Goal: Task Accomplishment & Management: Manage account settings

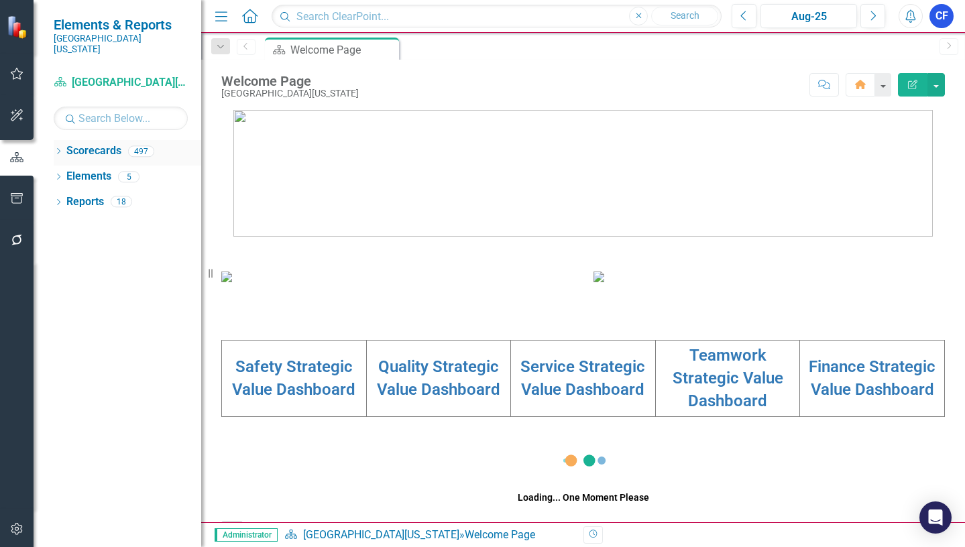
drag, startPoint x: 58, startPoint y: 136, endPoint x: 76, endPoint y: 130, distance: 19.1
click at [59, 148] on div "Dropdown" at bounding box center [58, 153] width 9 height 11
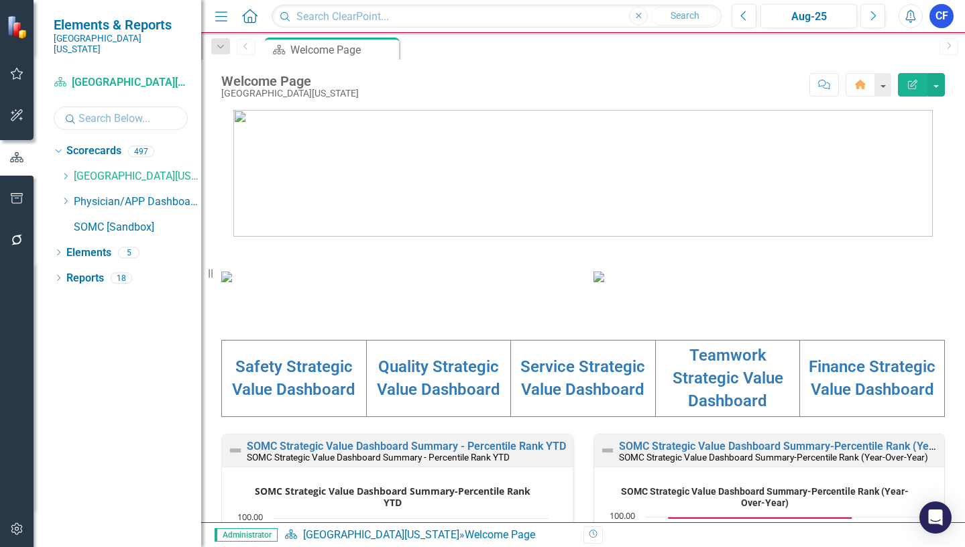
click at [117, 109] on input "text" at bounding box center [121, 118] width 134 height 23
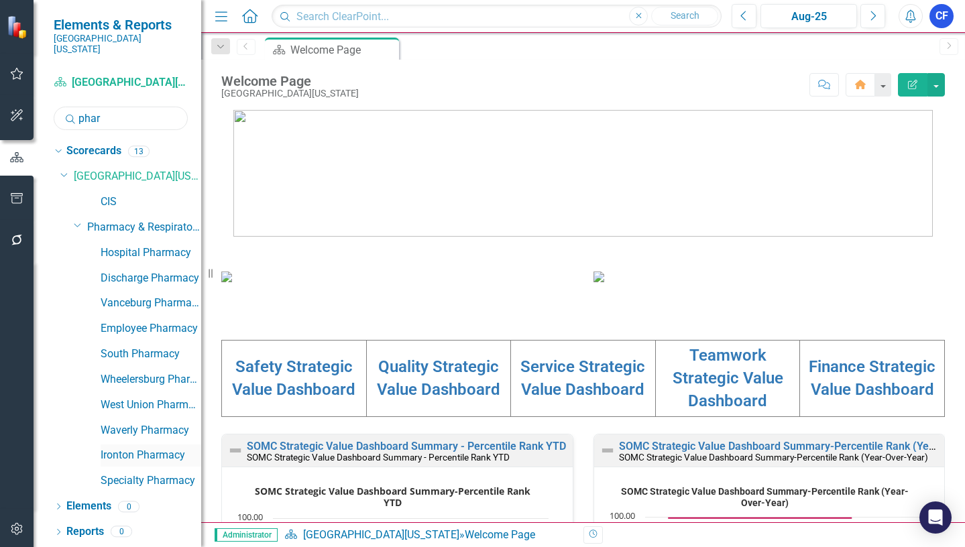
type input "phar"
click at [175, 448] on link "Ironton Pharmacy" at bounding box center [151, 455] width 101 height 15
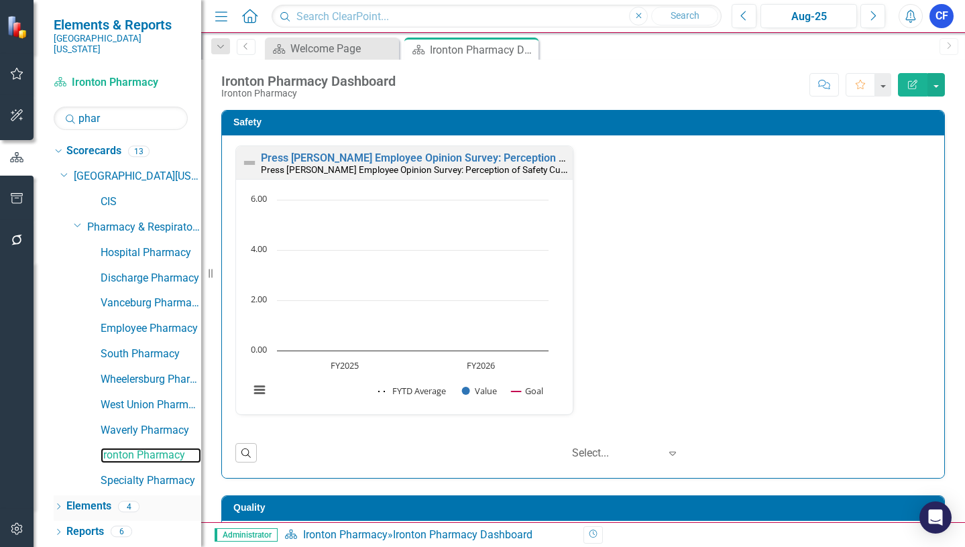
click at [99, 499] on link "Elements" at bounding box center [88, 506] width 45 height 15
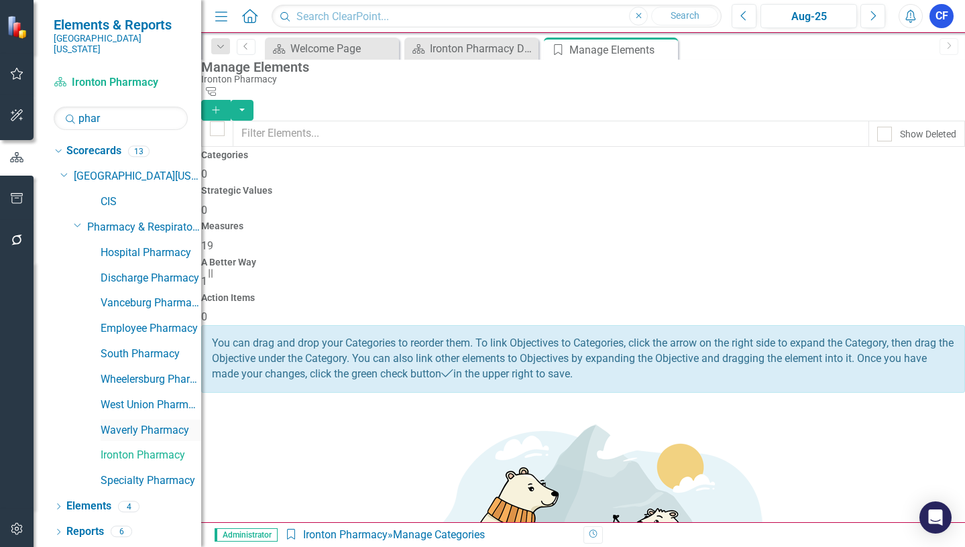
click at [123, 423] on link "Waverly Pharmacy" at bounding box center [151, 430] width 101 height 15
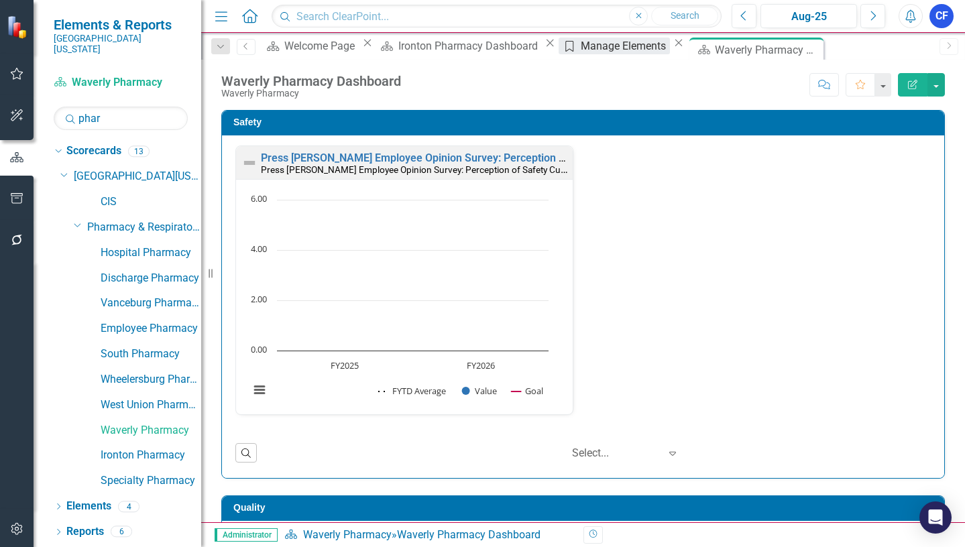
click at [581, 47] on div "Manage Elements" at bounding box center [625, 46] width 89 height 17
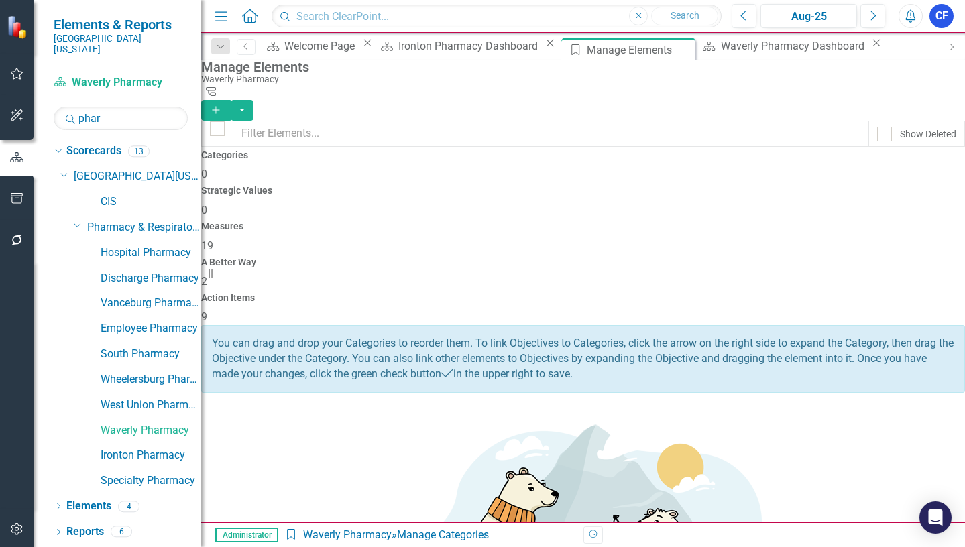
click at [866, 293] on h4 "Action Items" at bounding box center [583, 298] width 764 height 10
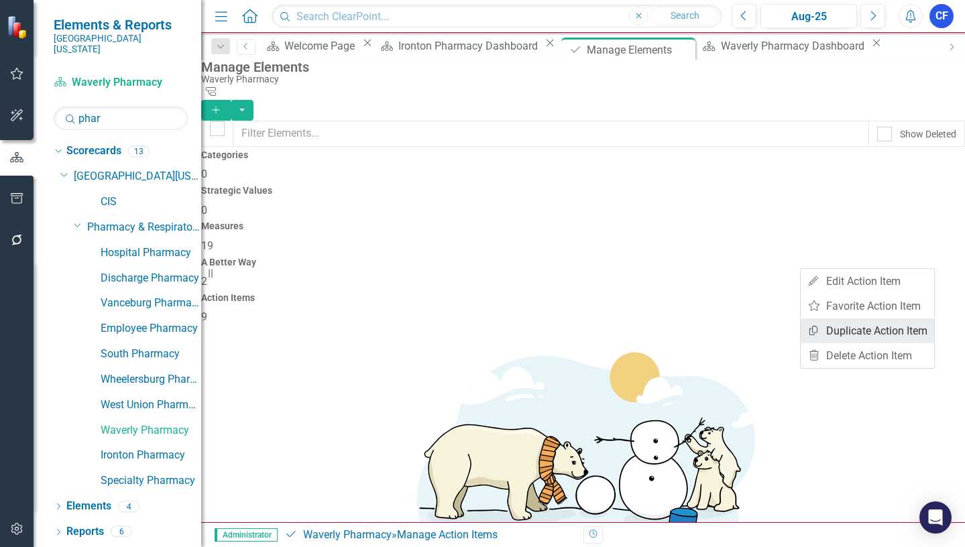
click at [886, 334] on link "Copy Duplicate Action Item" at bounding box center [868, 331] width 134 height 25
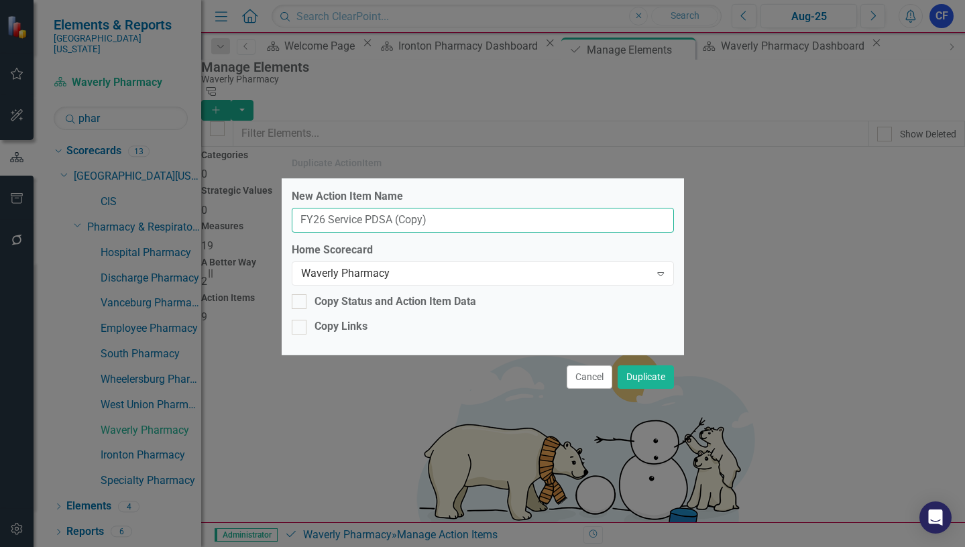
drag, startPoint x: 436, startPoint y: 218, endPoint x: 392, endPoint y: 217, distance: 43.6
click at [392, 217] on input "FY26 Service PDSA (Copy)" at bounding box center [483, 220] width 382 height 25
type input "FY26 Service PDSA"
click at [667, 270] on div "Expand" at bounding box center [661, 273] width 24 height 21
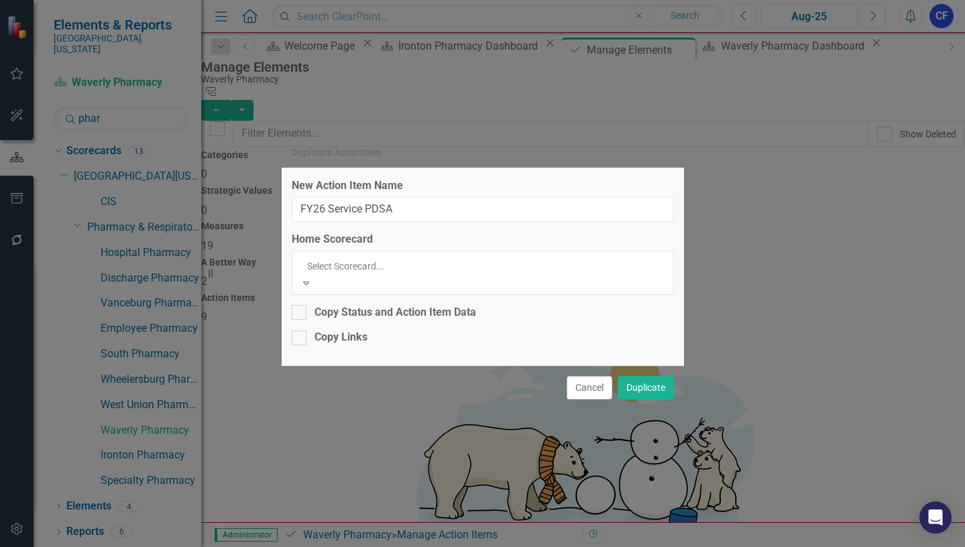
scroll to position [3063, 0]
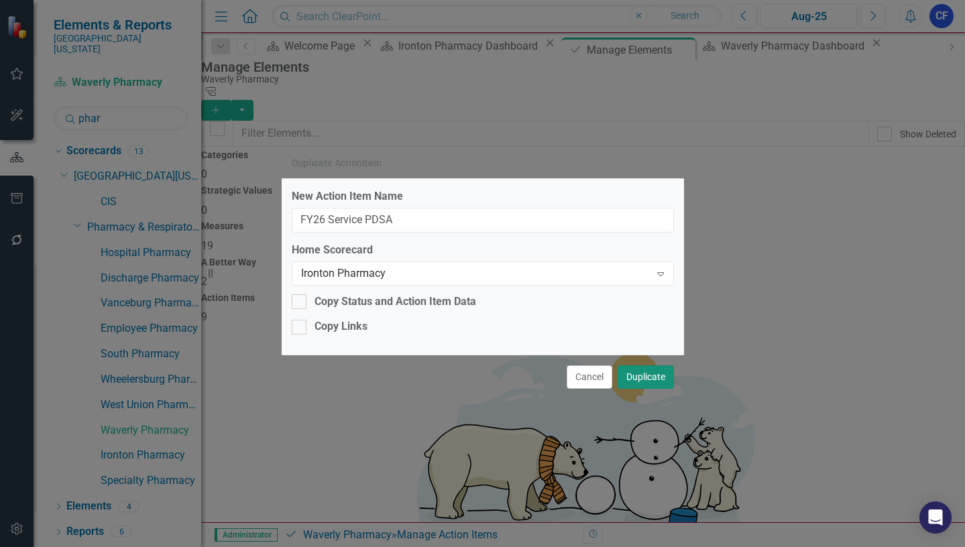
click at [653, 377] on button "Duplicate" at bounding box center [646, 377] width 56 height 23
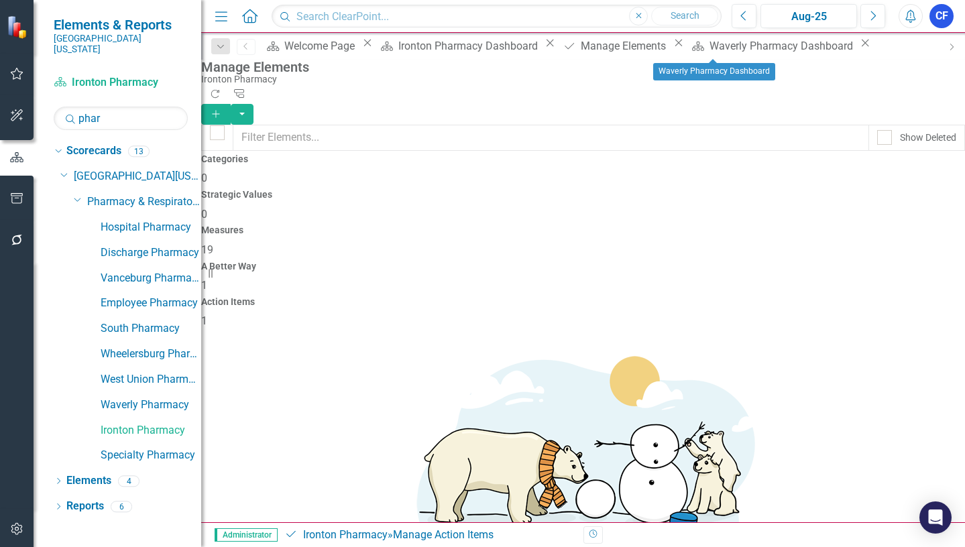
click at [859, 48] on icon "Close" at bounding box center [865, 43] width 13 height 11
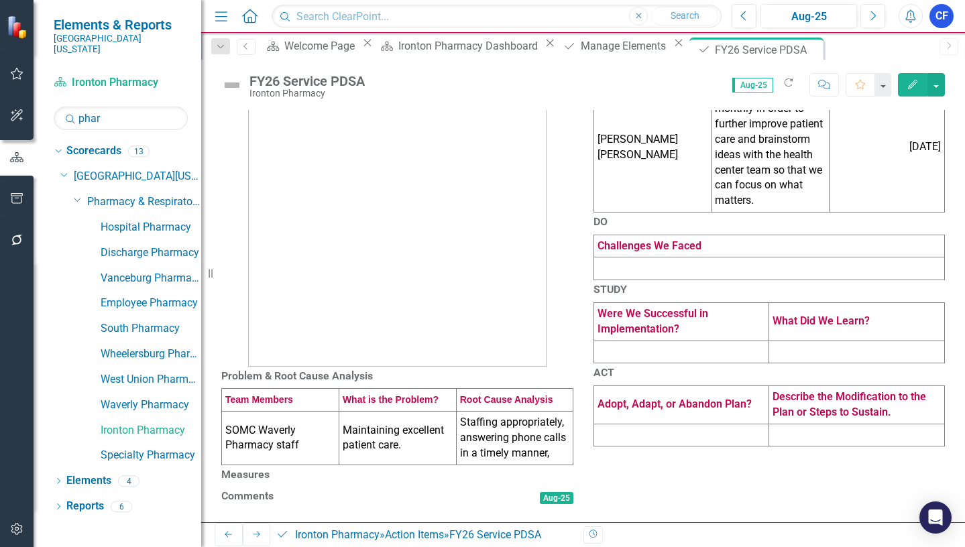
scroll to position [201, 0]
click at [278, 412] on td "SOMC Waverly Pharmacy staff" at bounding box center [280, 439] width 117 height 54
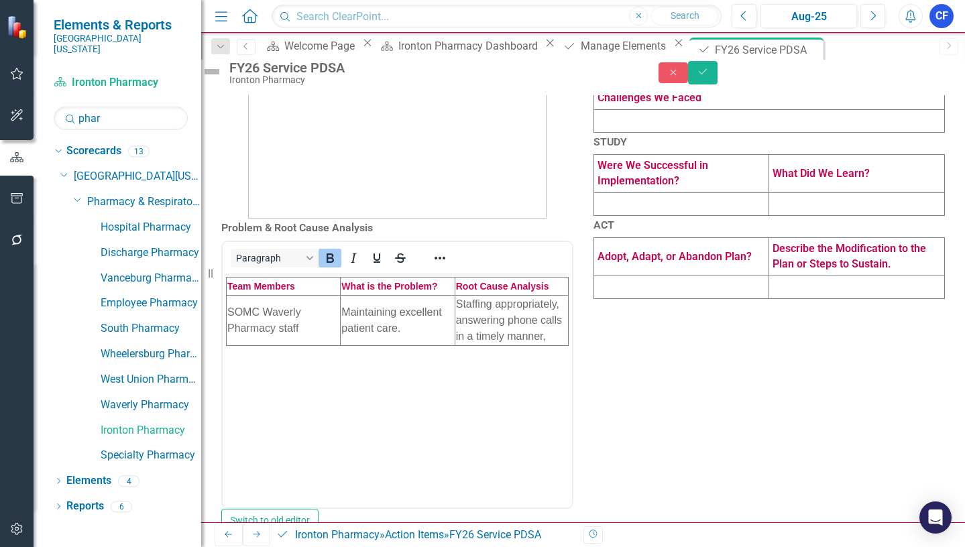
scroll to position [170, 0]
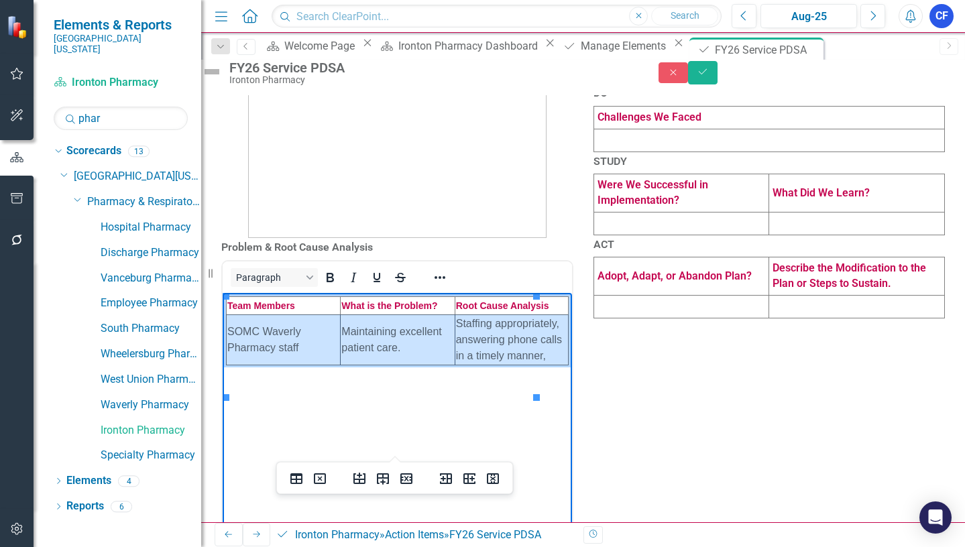
drag, startPoint x: 291, startPoint y: 361, endPoint x: 484, endPoint y: 345, distance: 193.2
click at [484, 345] on tr "SOMC Waverly Pharmacy staff Maintaining excellent patient care. Staffing approp…" at bounding box center [398, 340] width 342 height 50
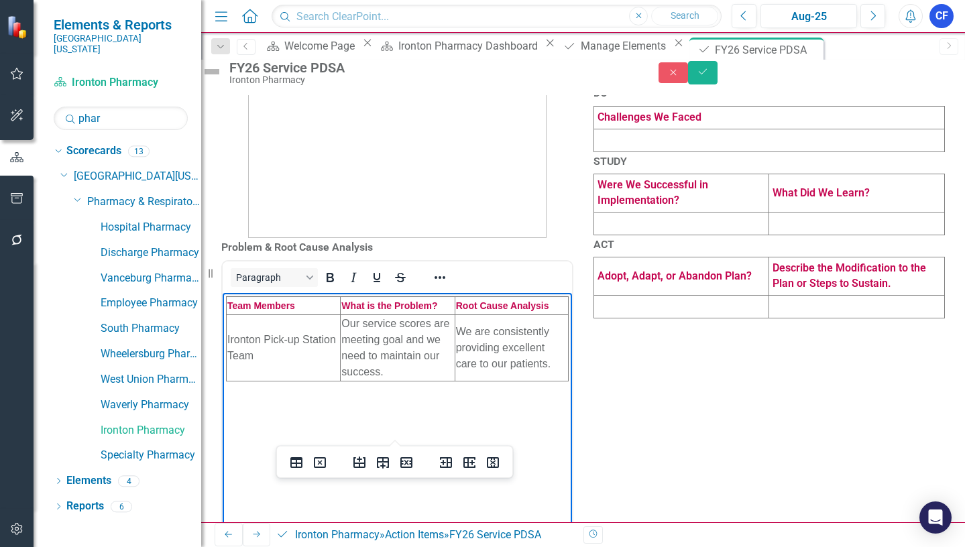
click at [566, 480] on div "<table style="border-collapse: collapse; width: 100%;" border="1"><colgroup><co…" at bounding box center [397, 406] width 352 height 292
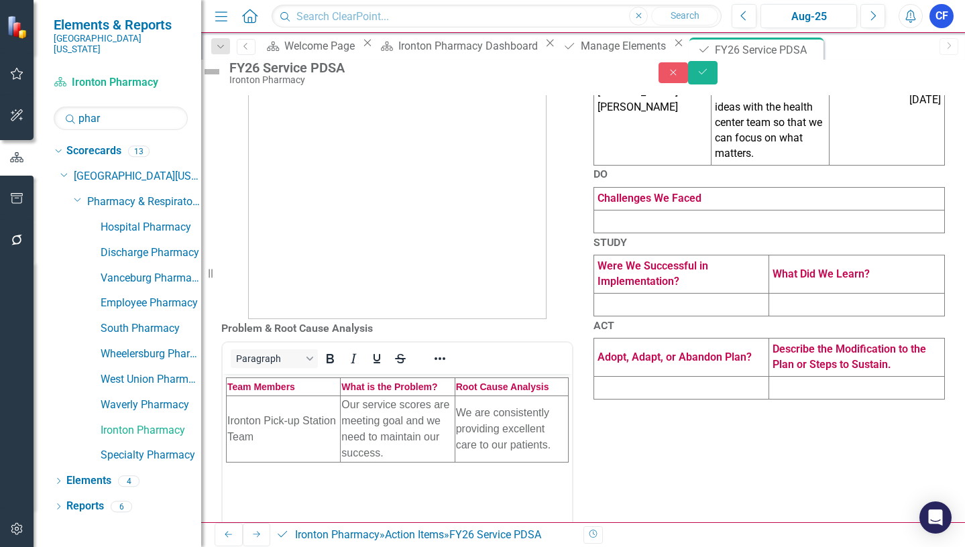
scroll to position [0, 0]
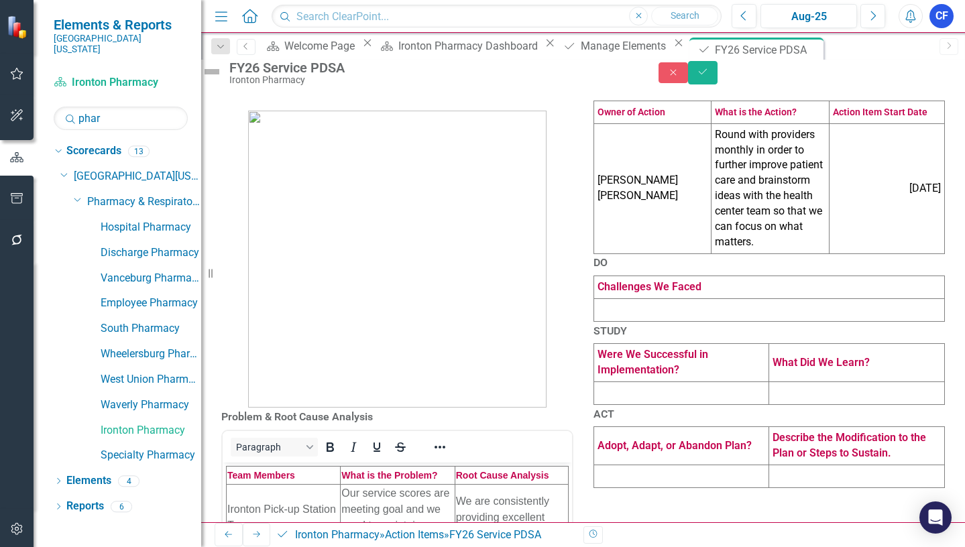
click at [653, 254] on td "[PERSON_NAME] [PERSON_NAME]" at bounding box center [653, 188] width 118 height 130
click at [651, 254] on td "[PERSON_NAME] [PERSON_NAME]" at bounding box center [653, 188] width 118 height 130
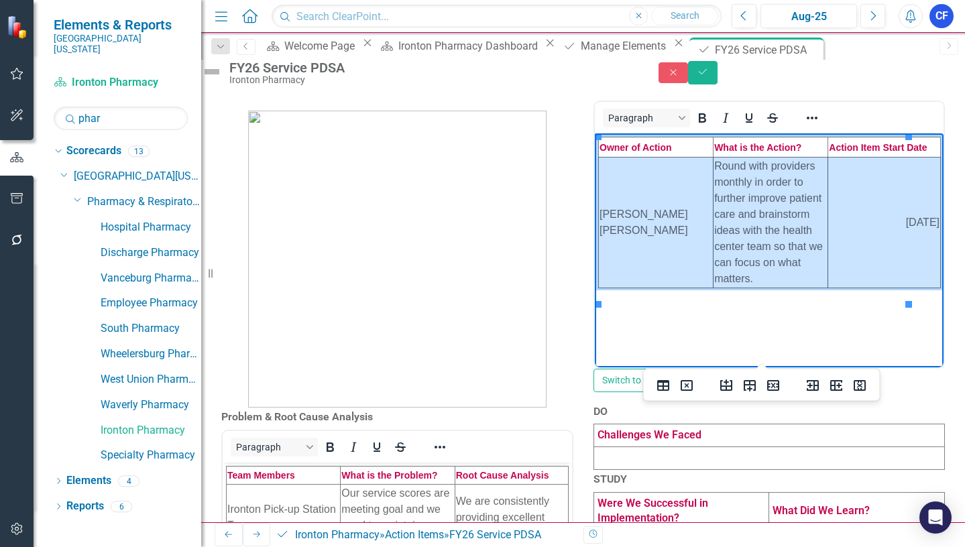
drag, startPoint x: 644, startPoint y: 220, endPoint x: 872, endPoint y: 224, distance: 228.1
click at [872, 224] on tr "[PERSON_NAME] [PERSON_NAME] Round with providers monthly in order to further im…" at bounding box center [769, 222] width 342 height 131
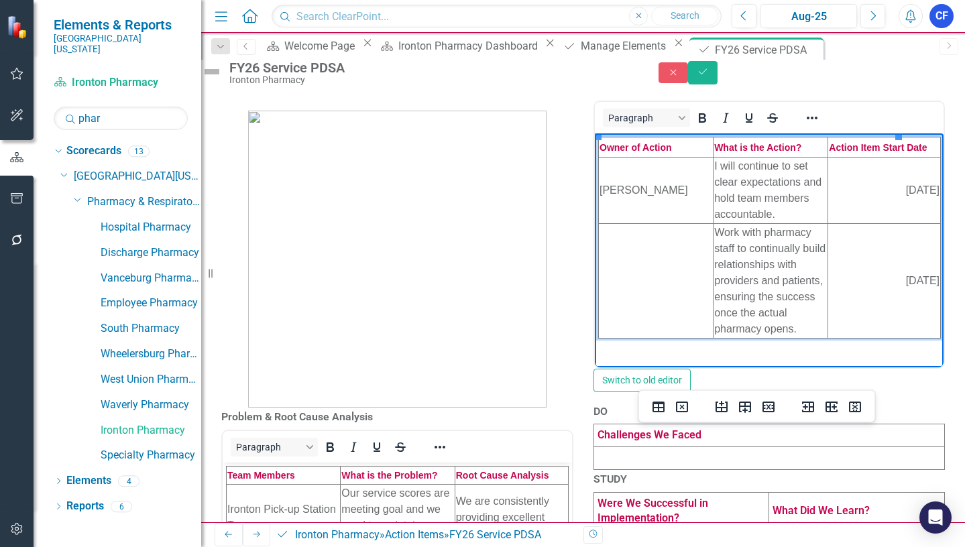
click at [937, 350] on div "PLAN <table style="border-collapse: collapse; width: 100%; height: 57px;" borde…" at bounding box center [770, 240] width 372 height 324
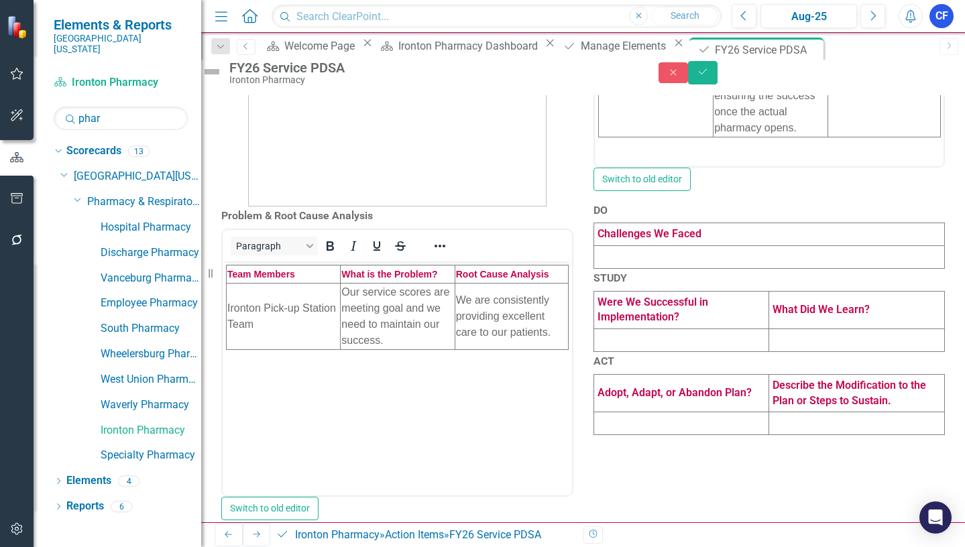
scroll to position [466, 0]
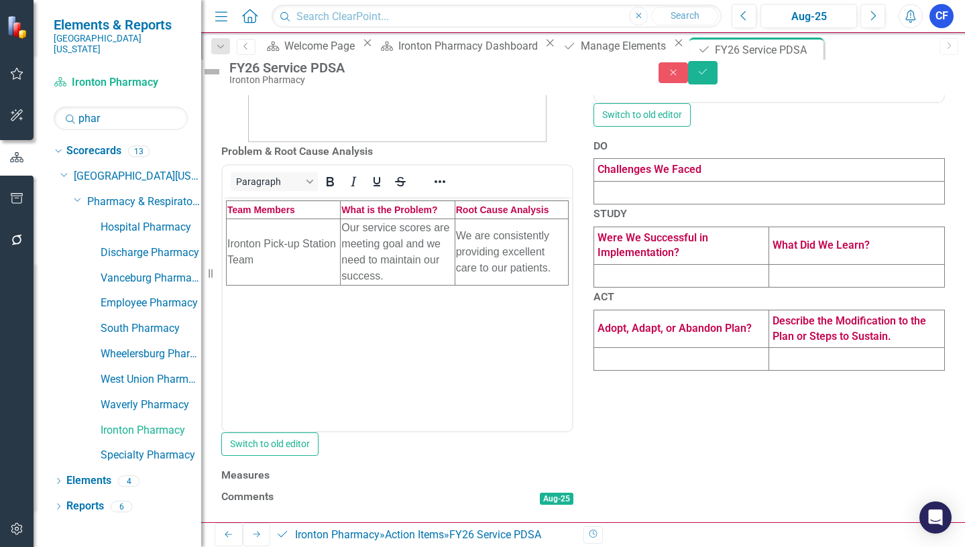
click at [496, 470] on h3 "Measures" at bounding box center [397, 476] width 352 height 12
click at [524, 470] on h3 "Measures" at bounding box center [397, 476] width 352 height 12
click at [531, 470] on button "Link Tag Link Measure" at bounding box center [540, 477] width 65 height 15
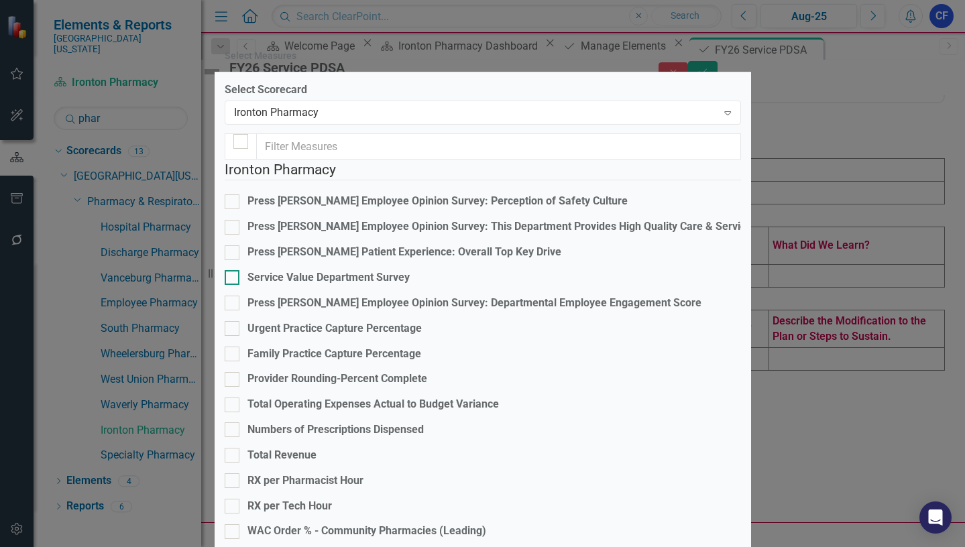
click at [233, 279] on input "Service Value Department Survey" at bounding box center [229, 274] width 9 height 9
checkbox input "true"
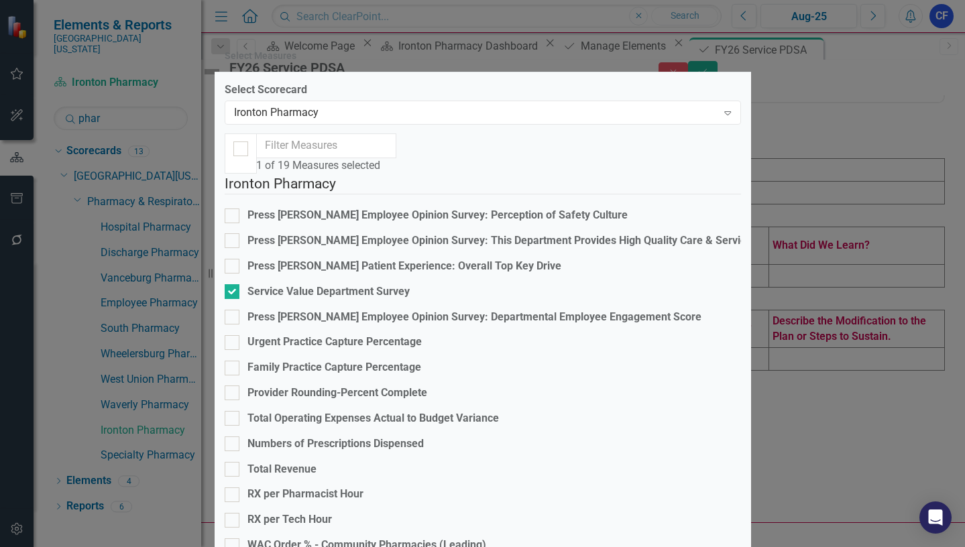
drag, startPoint x: 727, startPoint y: 474, endPoint x: 729, endPoint y: 466, distance: 8.5
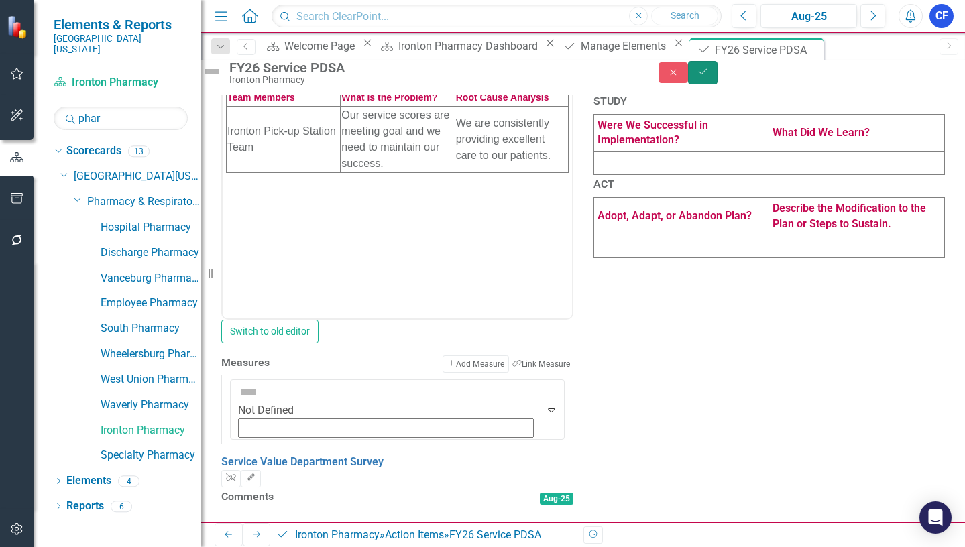
click at [718, 84] on button "Save" at bounding box center [703, 72] width 30 height 23
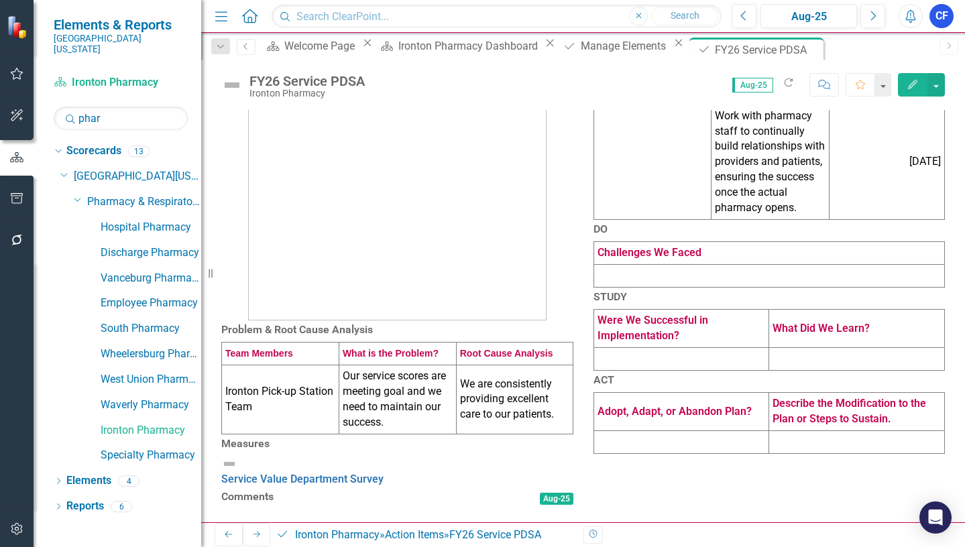
scroll to position [0, 0]
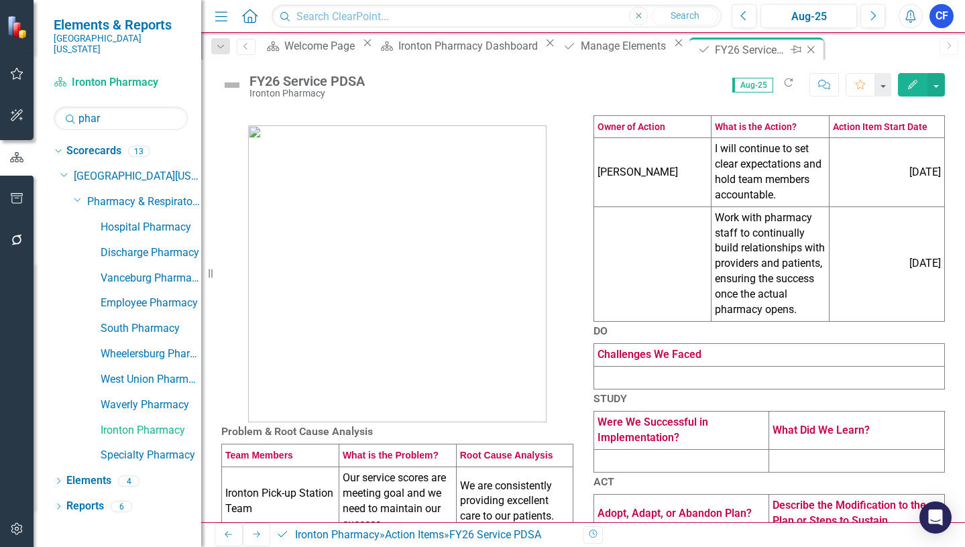
click at [804, 45] on icon "Close" at bounding box center [810, 49] width 13 height 11
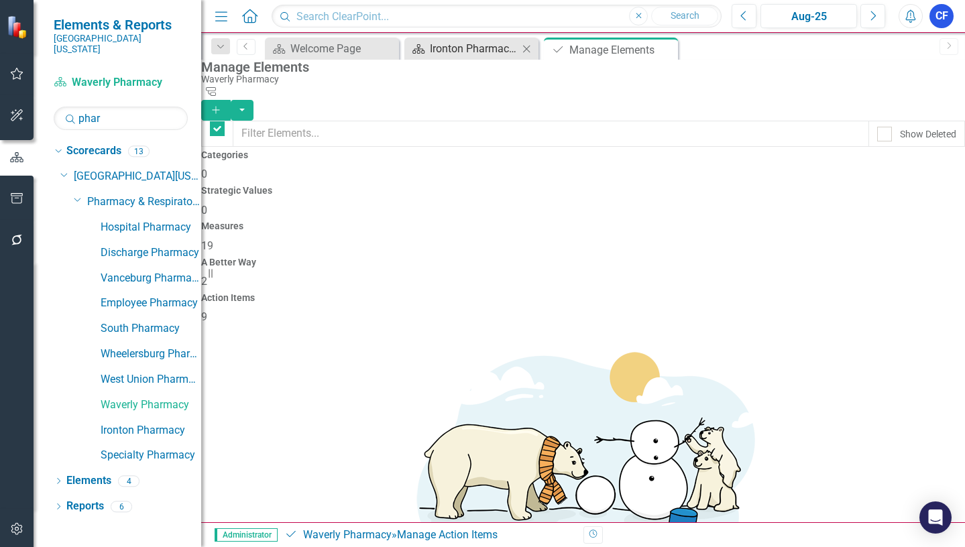
checkbox input "false"
click at [484, 52] on div "Ironton Pharmacy Dashboard" at bounding box center [474, 48] width 89 height 17
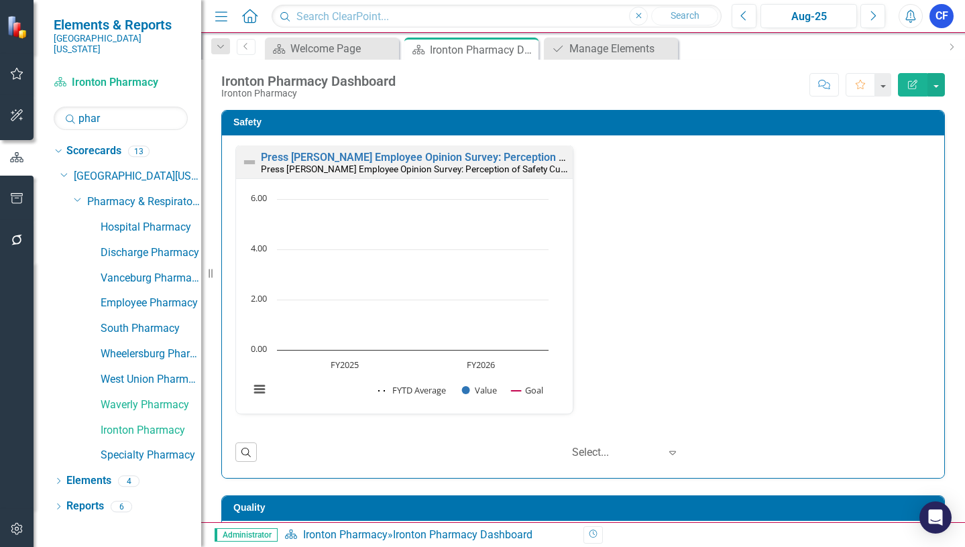
scroll to position [604, 0]
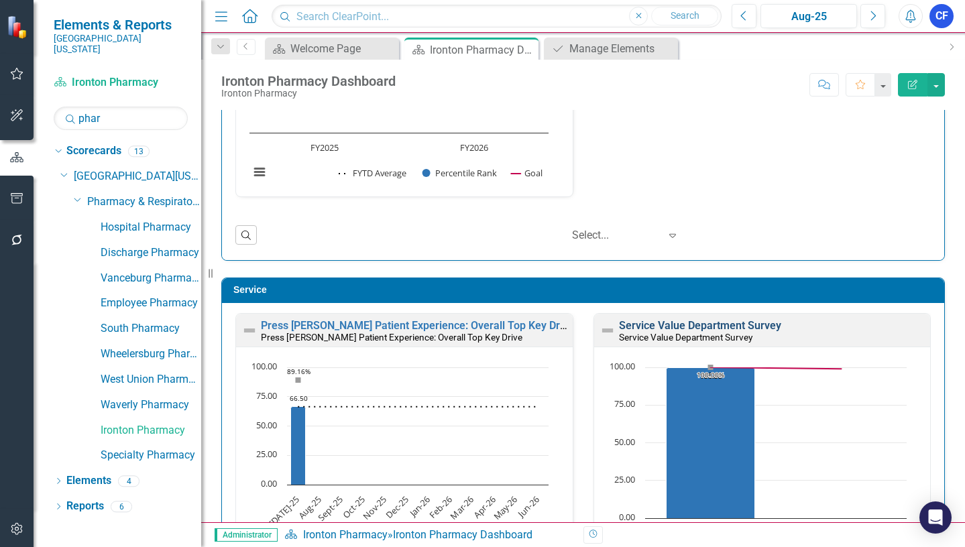
click at [730, 325] on link "Service Value Department Survey" at bounding box center [700, 325] width 162 height 13
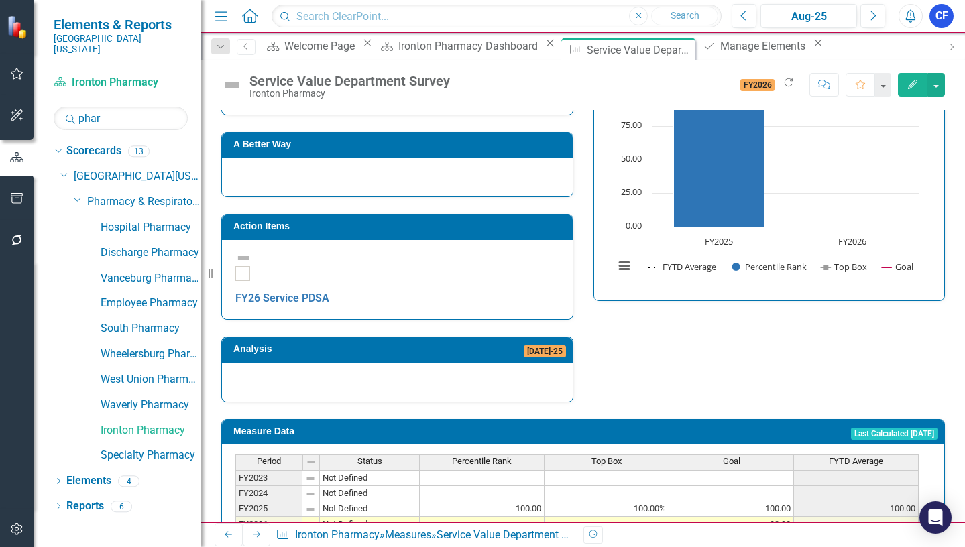
scroll to position [403, 0]
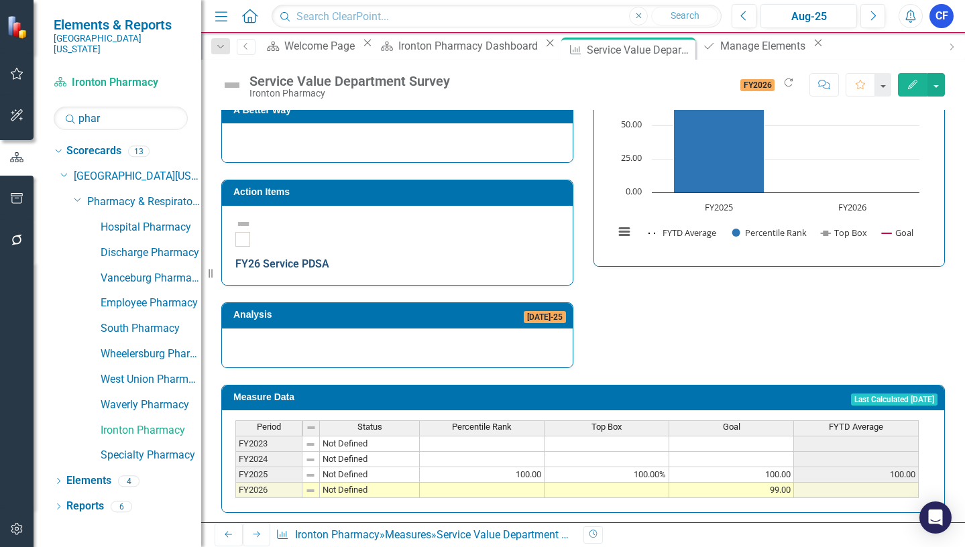
click at [329, 258] on link "FY26 Service PDSA" at bounding box center [282, 264] width 94 height 13
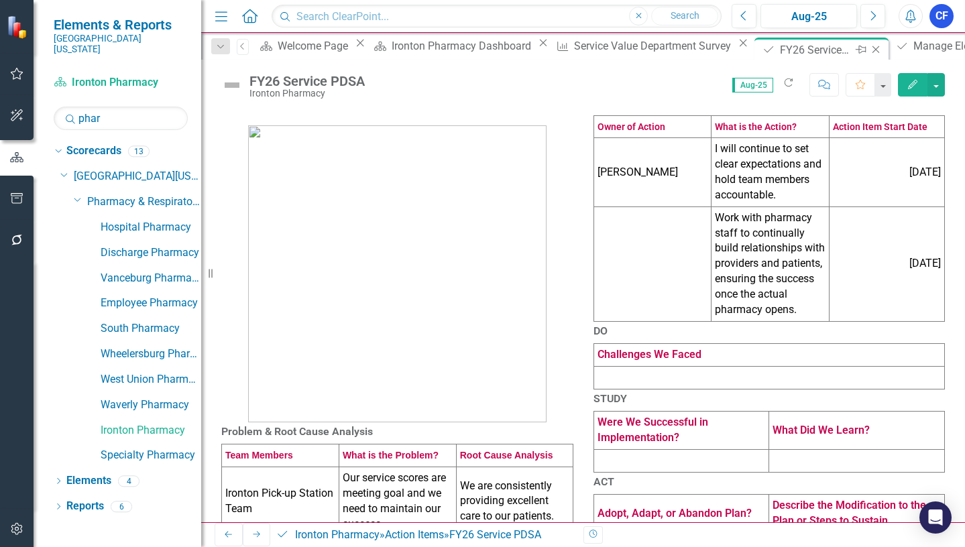
click at [869, 50] on icon "Close" at bounding box center [875, 49] width 13 height 11
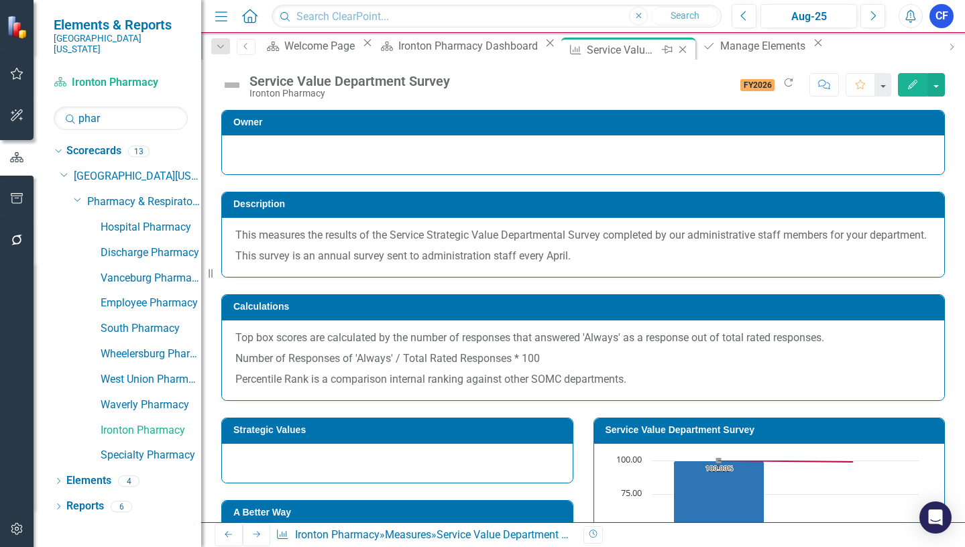
click at [676, 52] on icon "Close" at bounding box center [682, 49] width 13 height 11
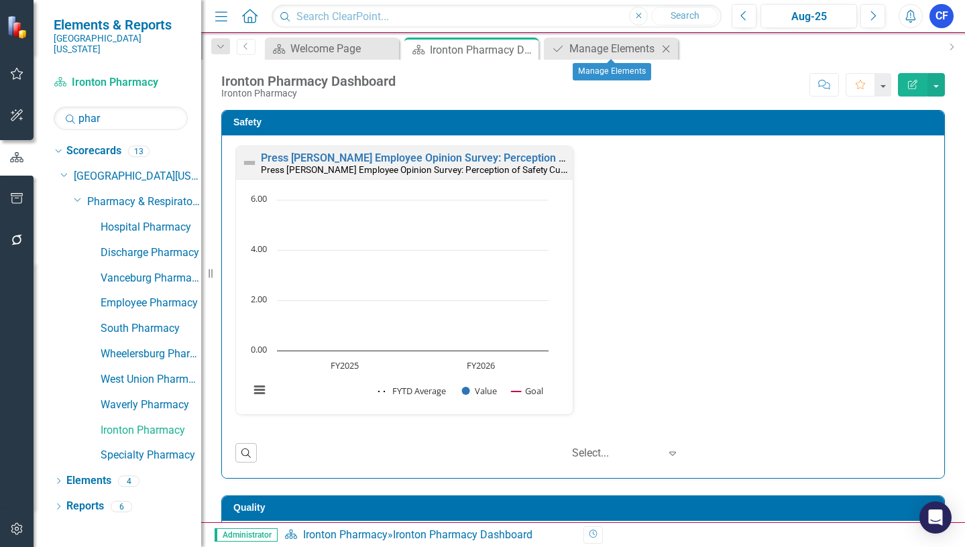
click at [668, 50] on icon at bounding box center [666, 48] width 7 height 7
click at [528, 52] on icon "Close" at bounding box center [525, 49] width 13 height 11
